Goal: Task Accomplishment & Management: Use online tool/utility

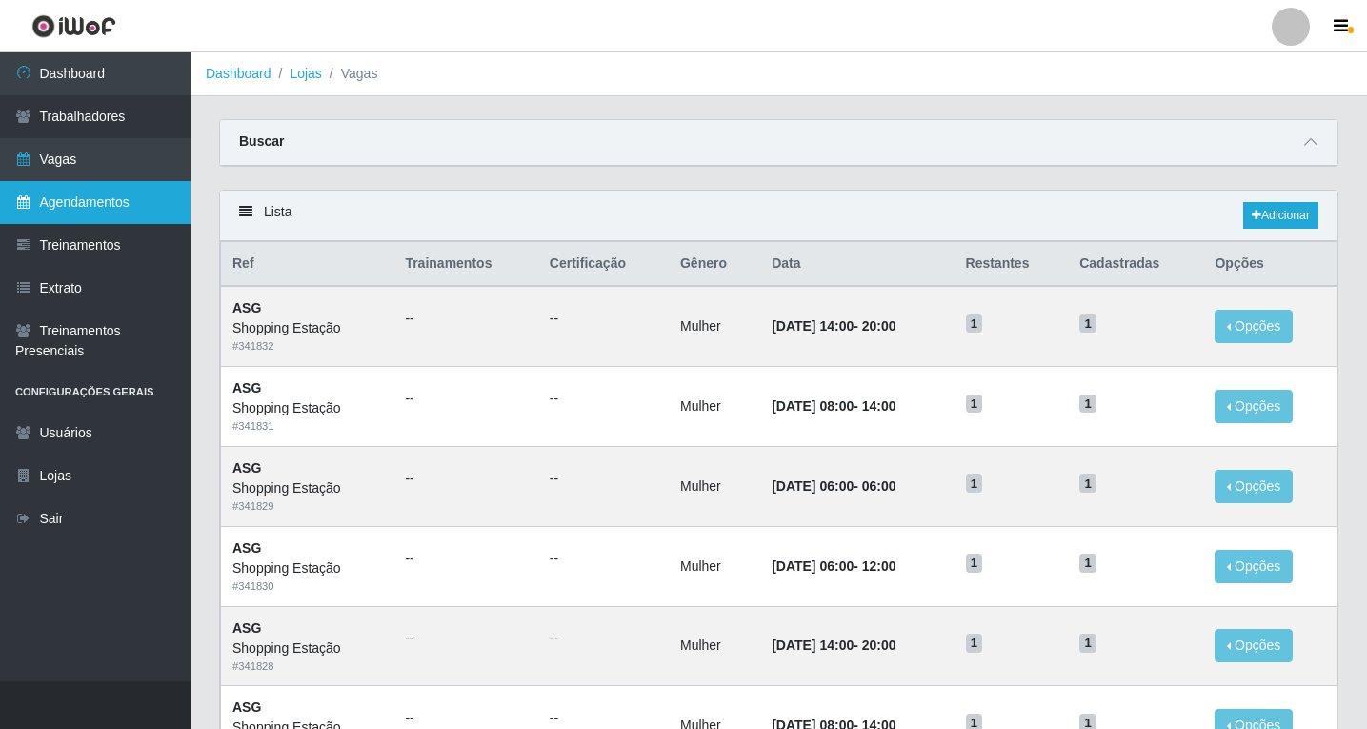
click at [90, 210] on link "Agendamentos" at bounding box center [95, 202] width 190 height 43
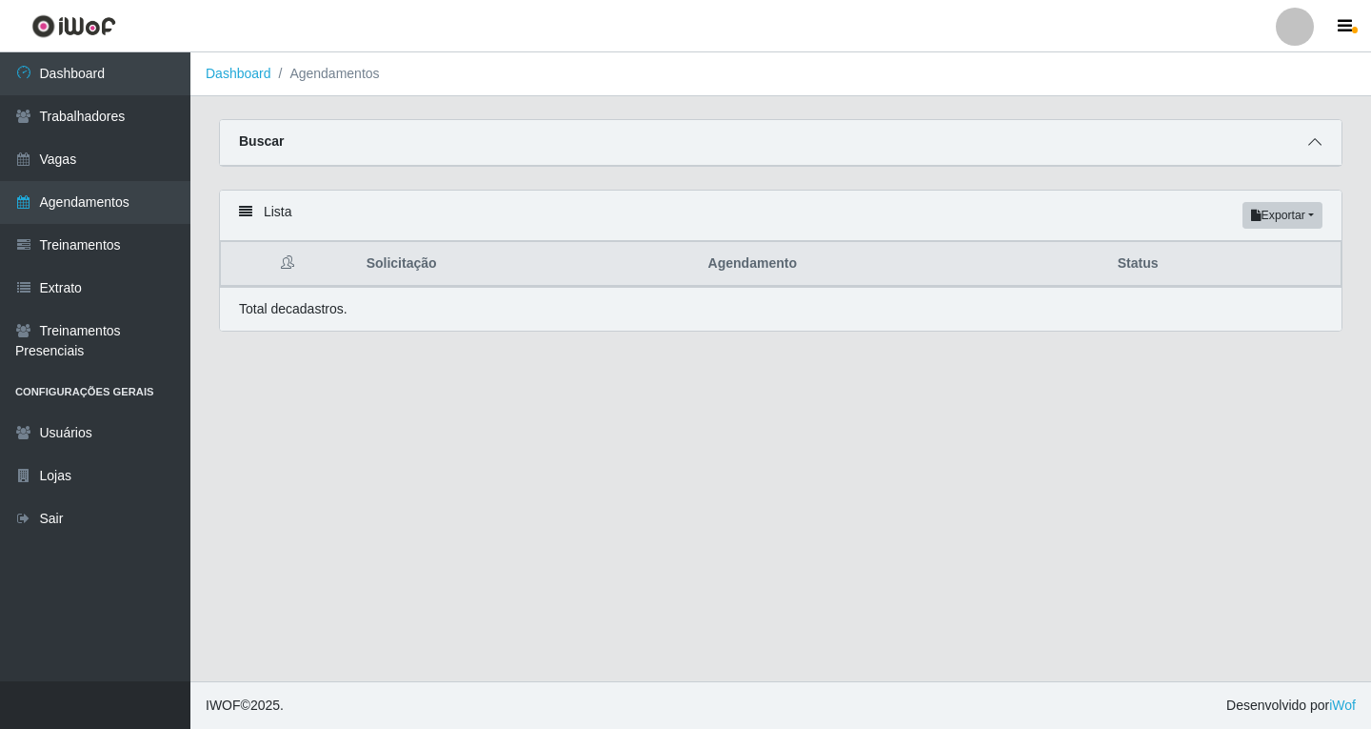
click at [1318, 153] on span at bounding box center [1315, 142] width 23 height 22
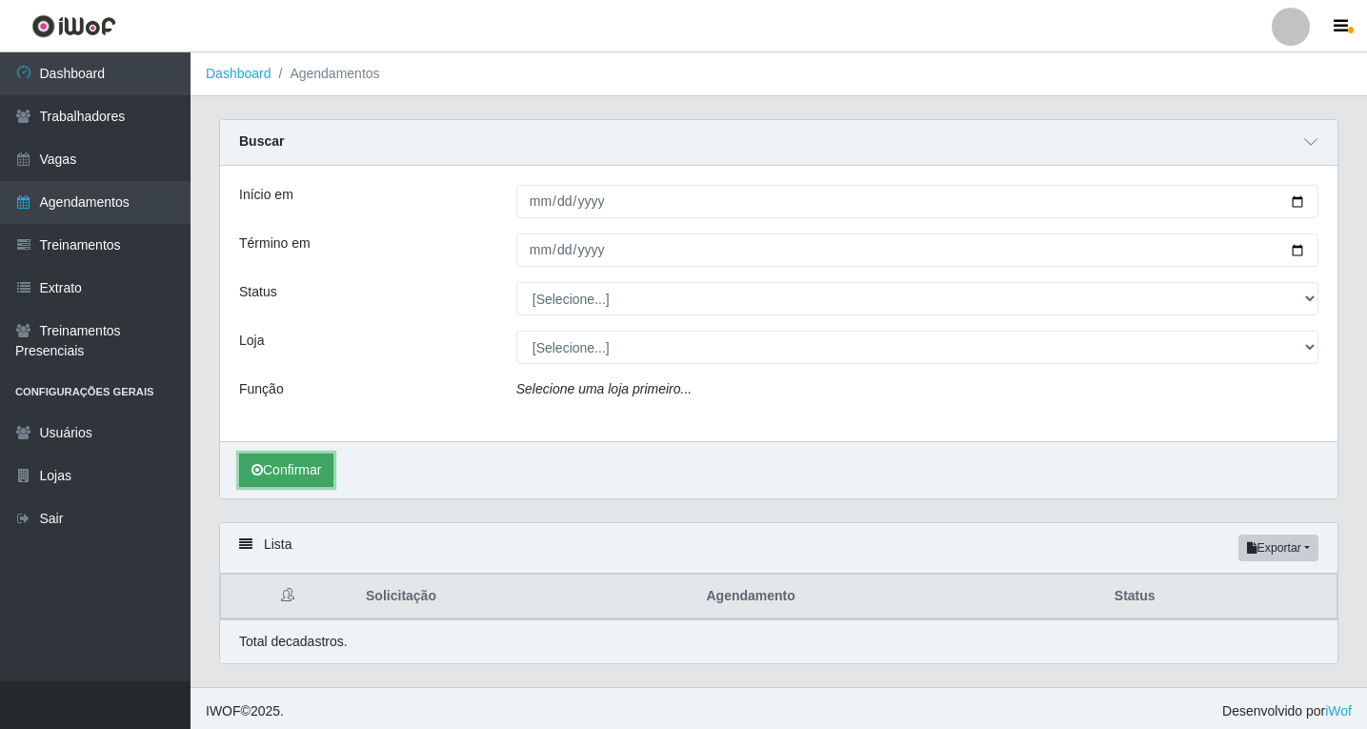
click at [304, 473] on button "Confirmar" at bounding box center [286, 469] width 94 height 33
click at [1318, 142] on span at bounding box center [1310, 142] width 23 height 22
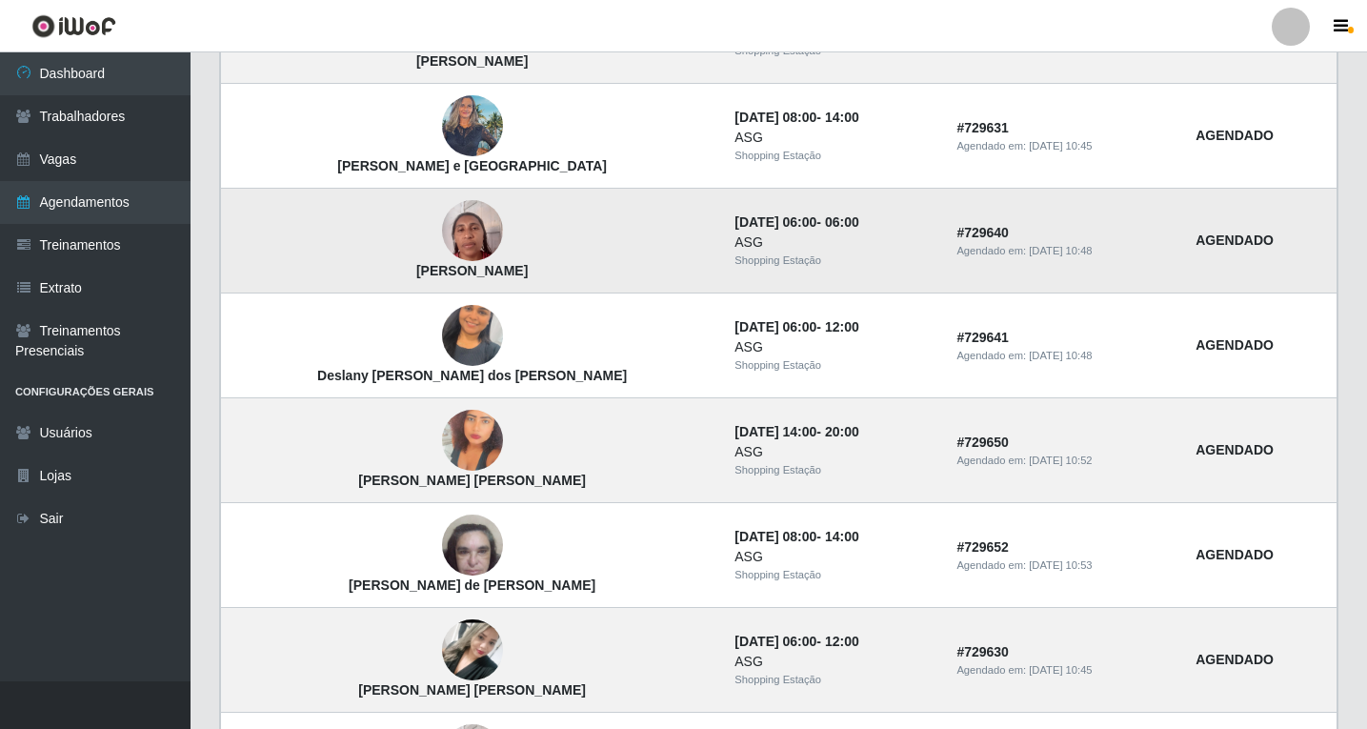
scroll to position [286, 0]
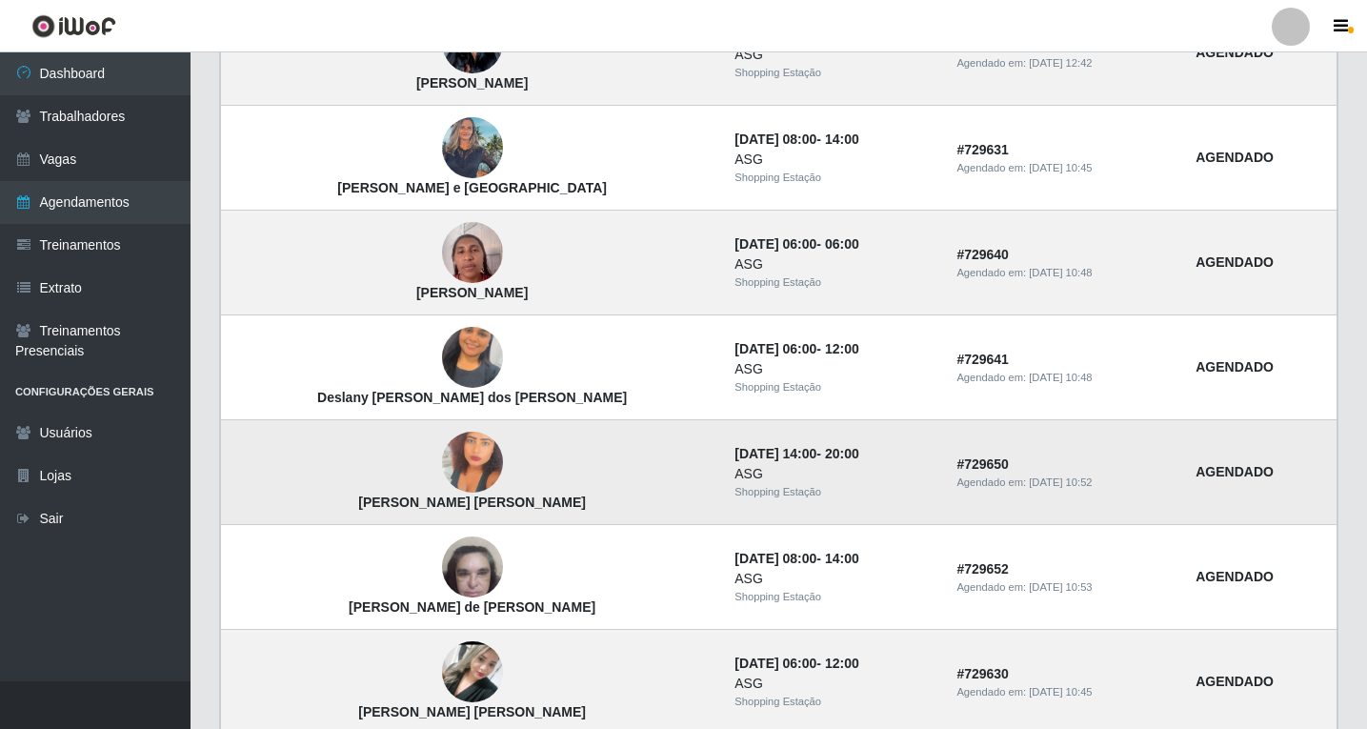
click at [442, 471] on img at bounding box center [472, 463] width 61 height 109
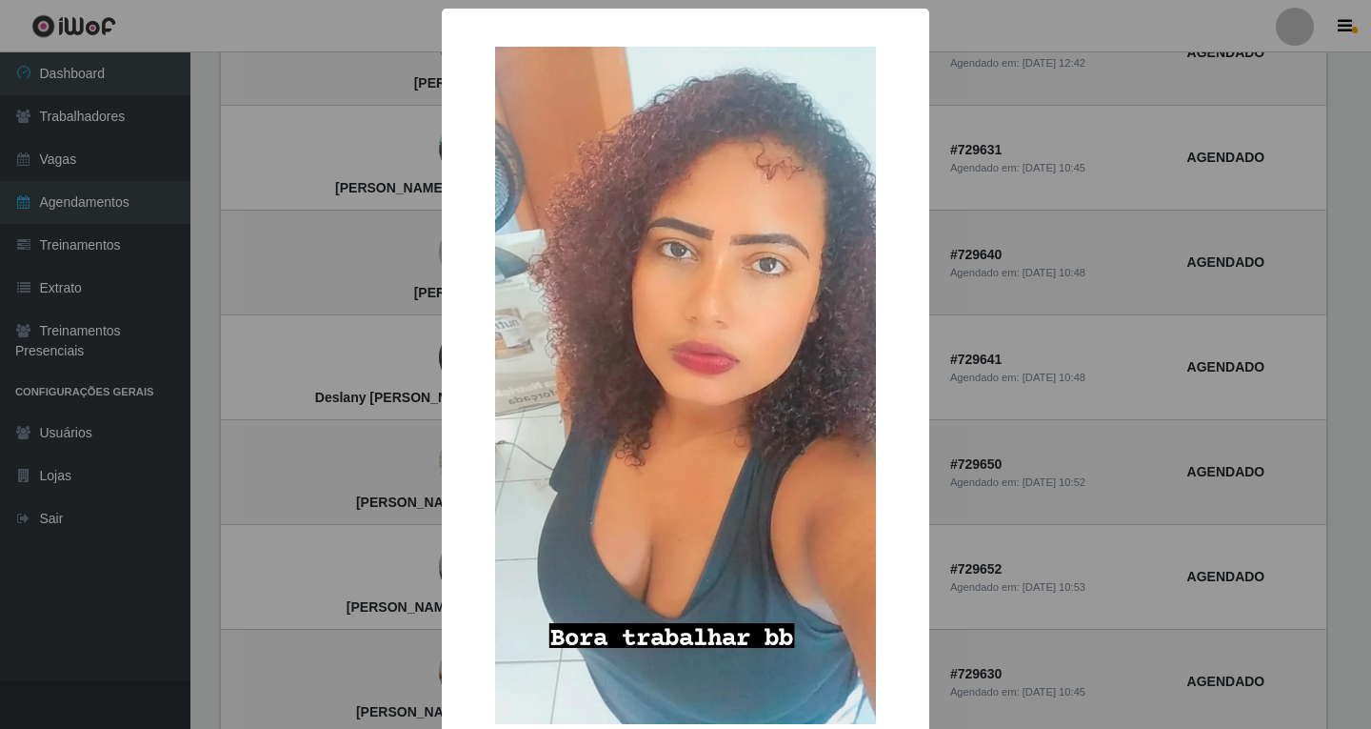
click at [355, 470] on div "× Heloísa Patrícia Fernandes Barbosa OK Cancel" at bounding box center [685, 364] width 1371 height 729
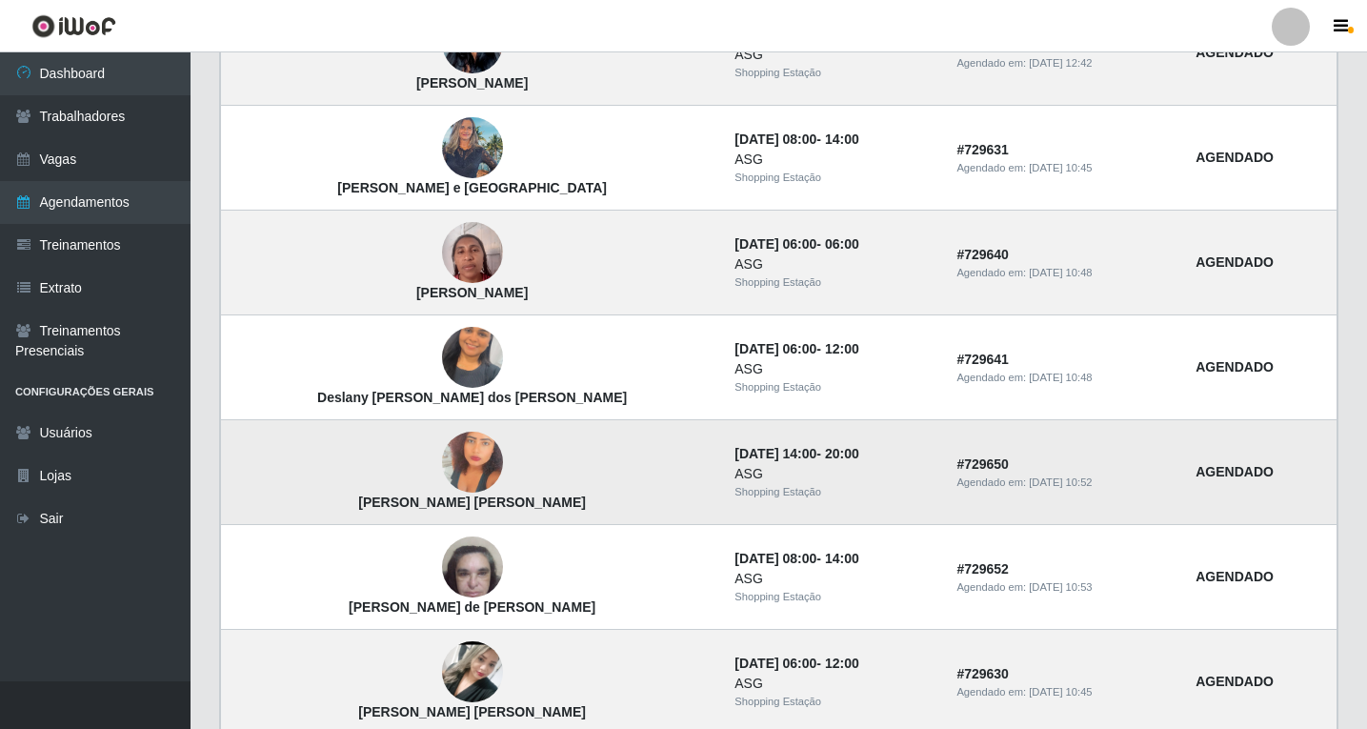
click at [442, 484] on img at bounding box center [472, 463] width 61 height 109
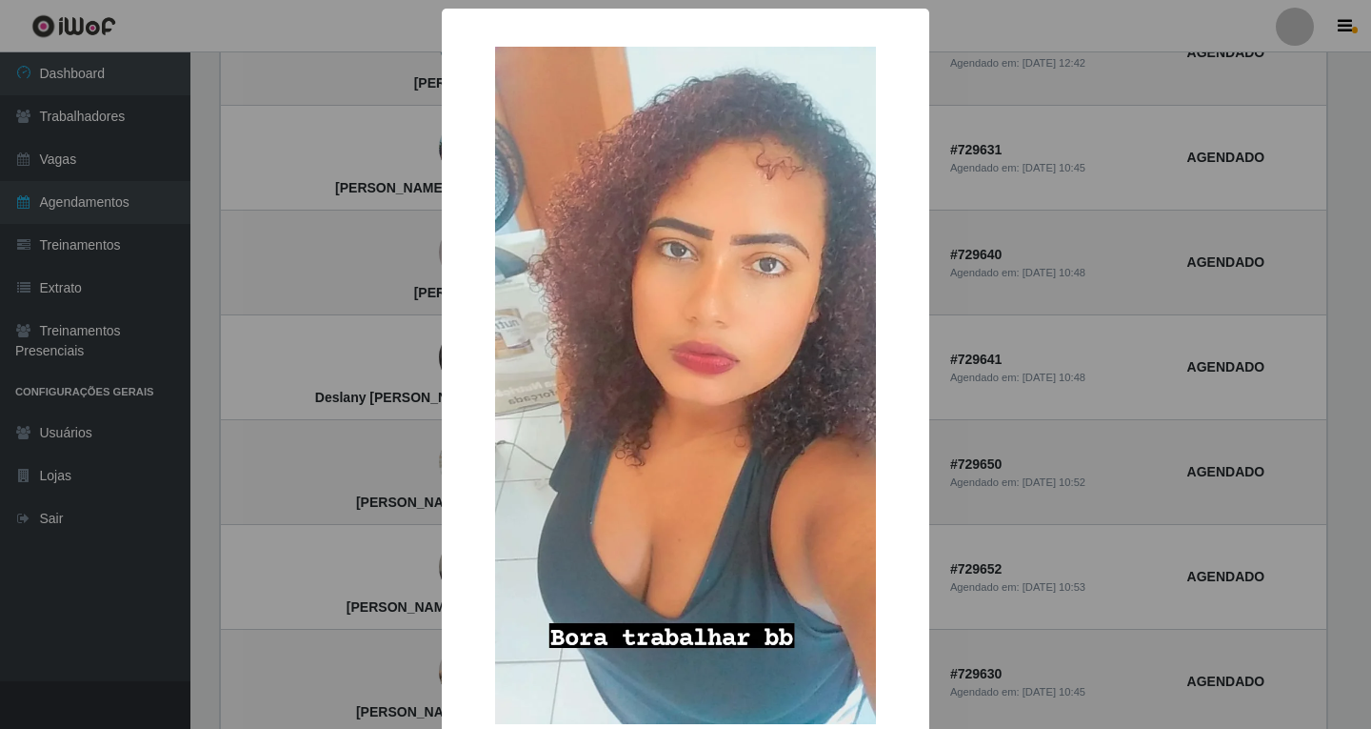
click at [426, 481] on div "× Heloísa Patrícia Fernandes Barbosa OK Cancel" at bounding box center [685, 364] width 1371 height 729
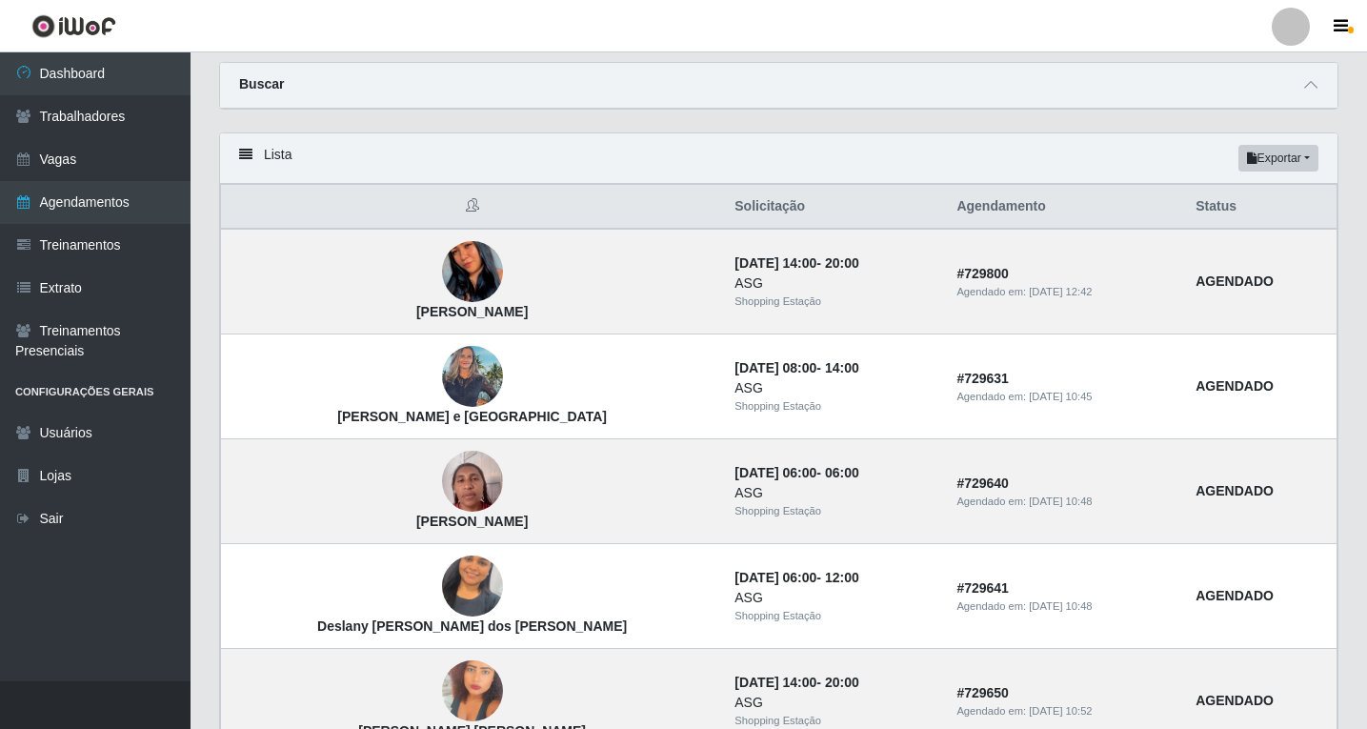
scroll to position [0, 0]
